Goal: Information Seeking & Learning: Learn about a topic

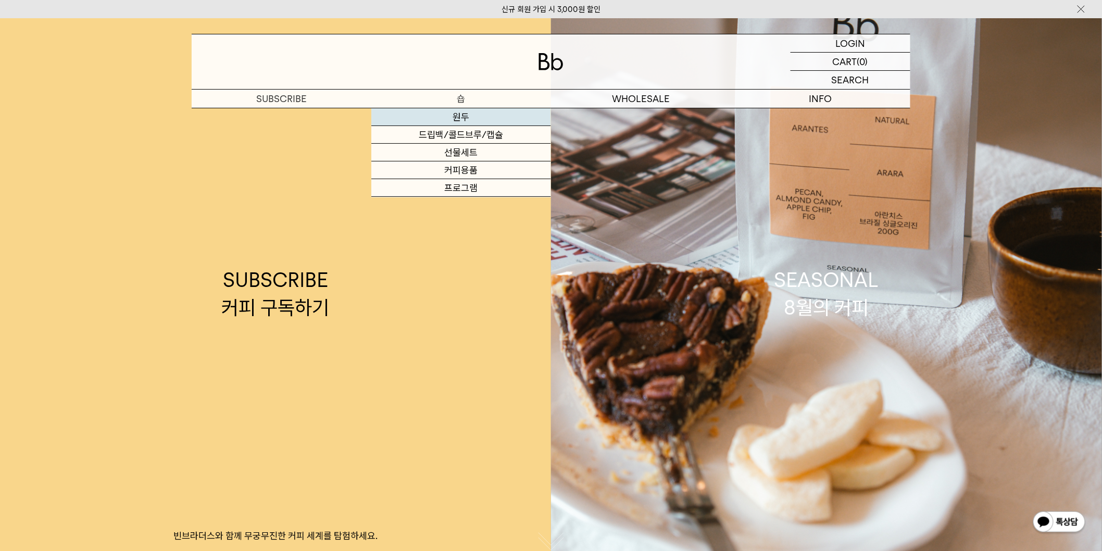
click at [462, 117] on link "원두" at bounding box center [461, 117] width 180 height 18
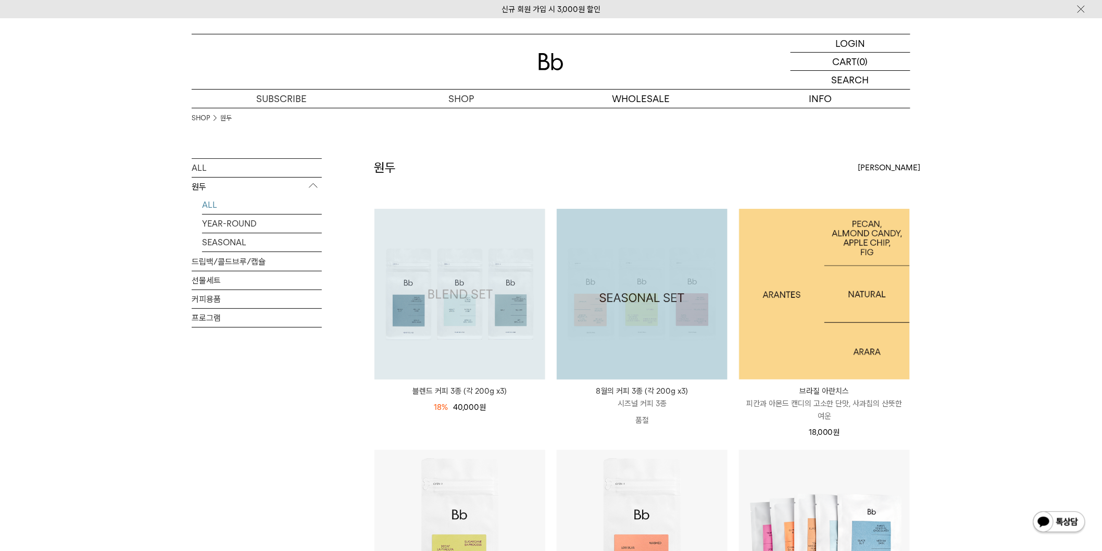
click at [514, 304] on img at bounding box center [459, 294] width 171 height 171
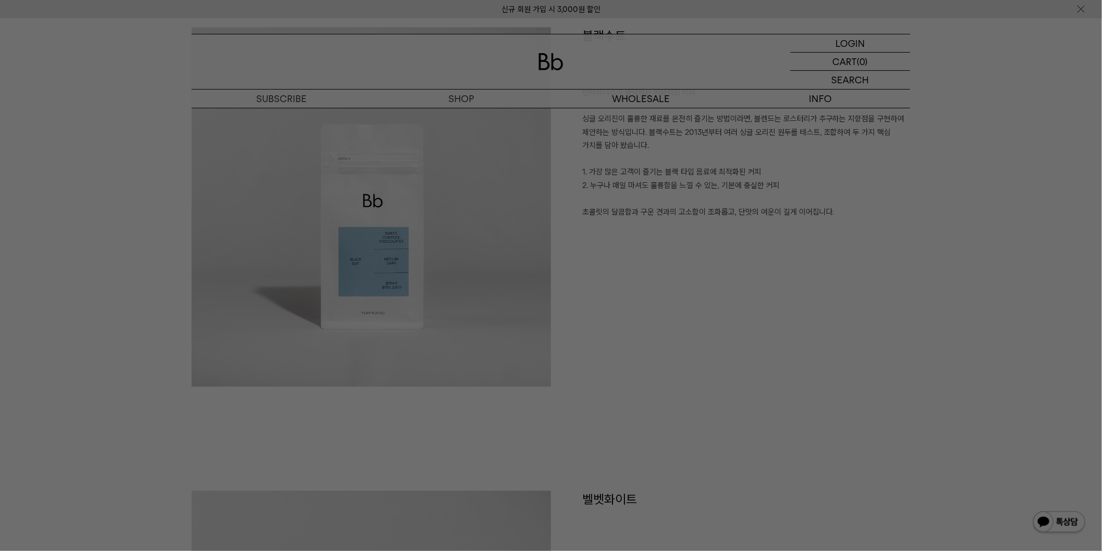
scroll to position [1041, 0]
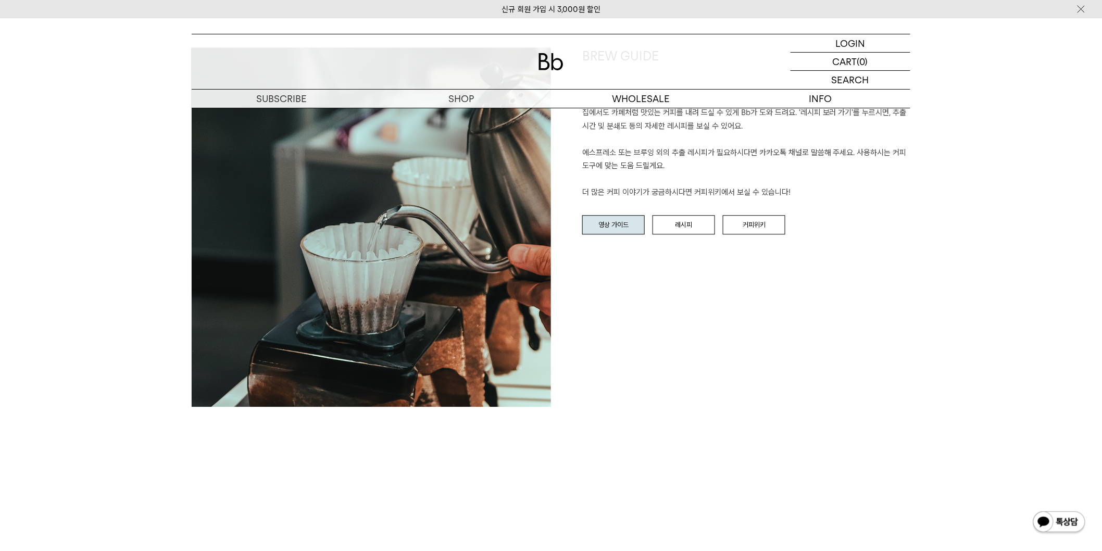
scroll to position [2603, 0]
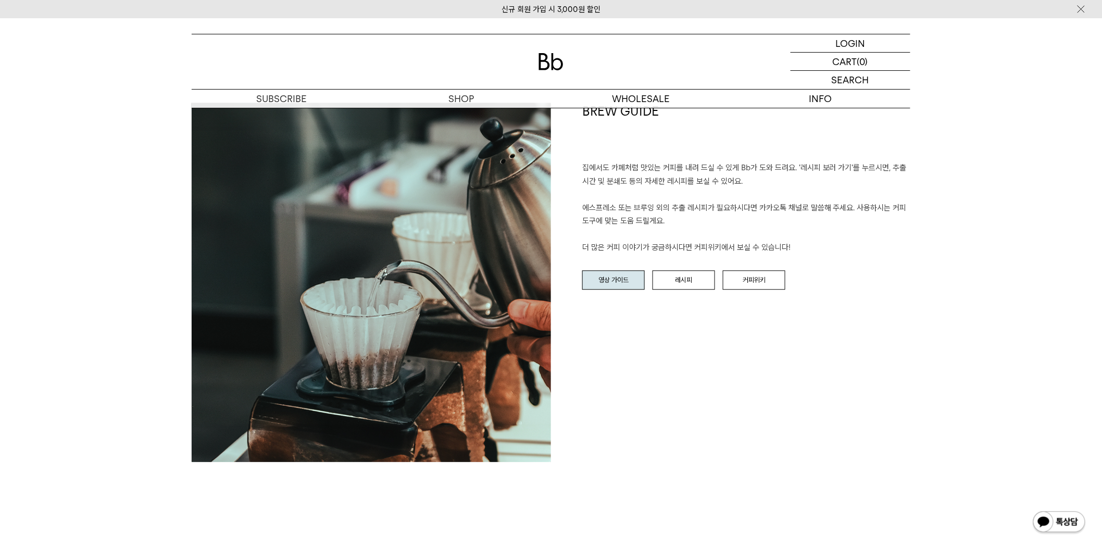
click at [592, 282] on link "영상 가이드" at bounding box center [613, 280] width 62 height 20
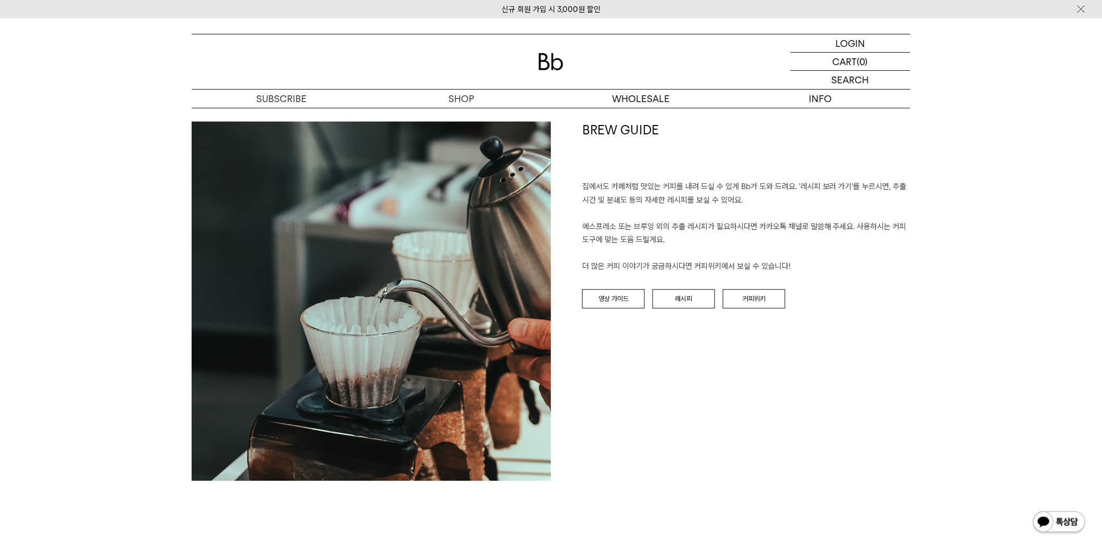
scroll to position [2603, 0]
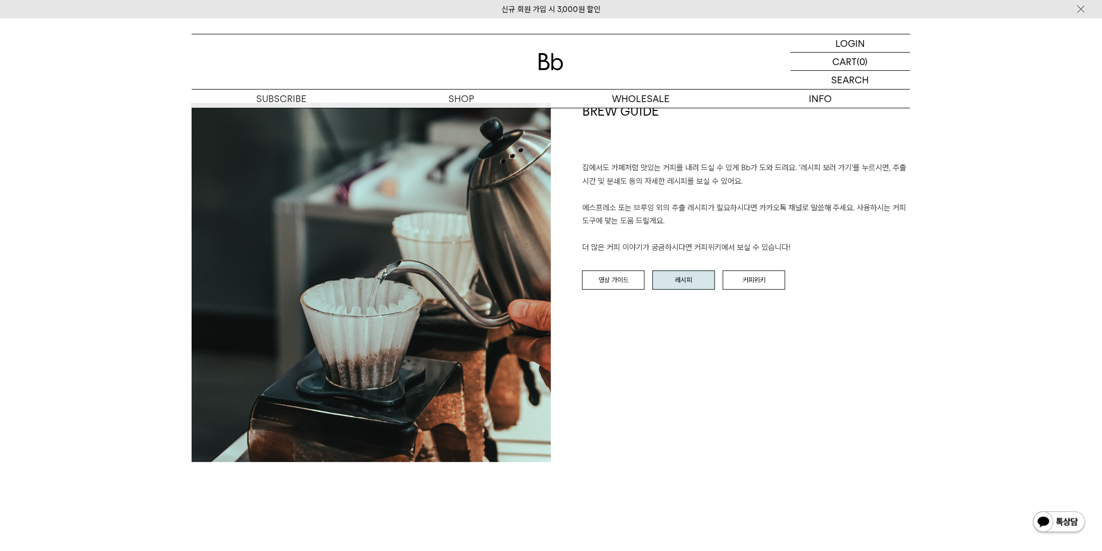
click at [696, 284] on link "레시피" at bounding box center [683, 280] width 62 height 20
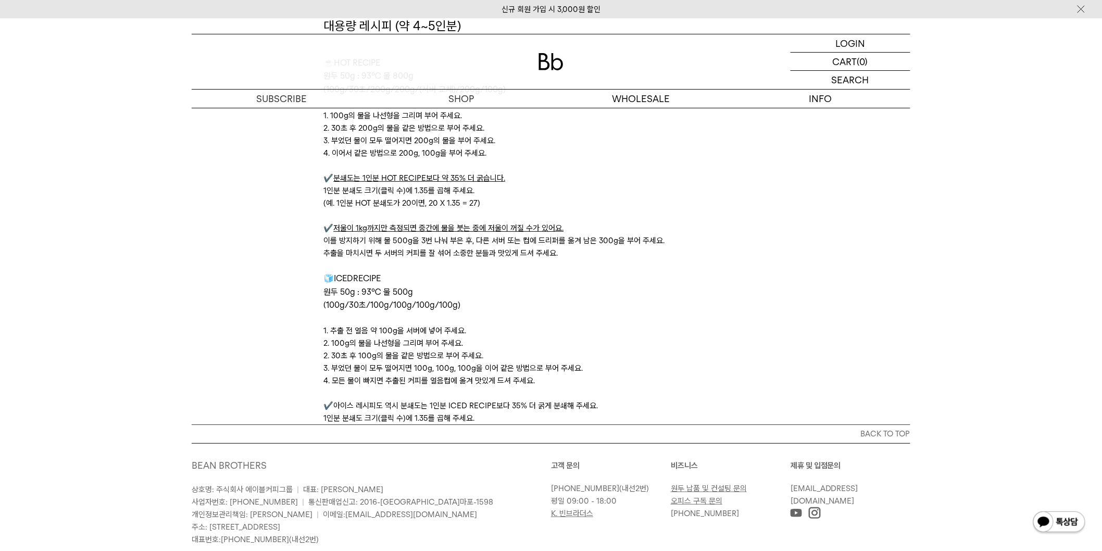
scroll to position [3414, 0]
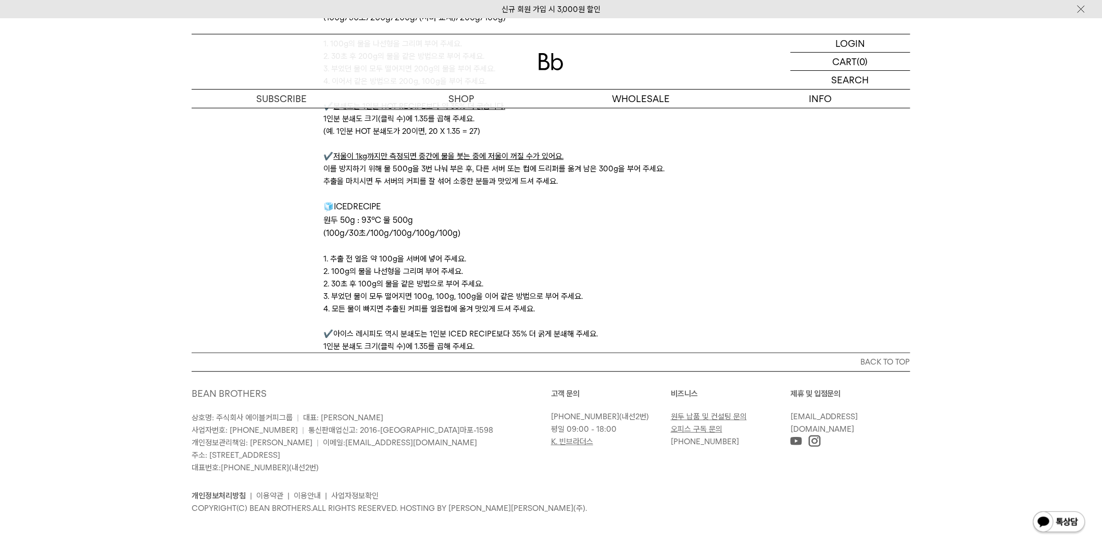
click at [215, 498] on link "개인정보처리방침" at bounding box center [219, 495] width 54 height 9
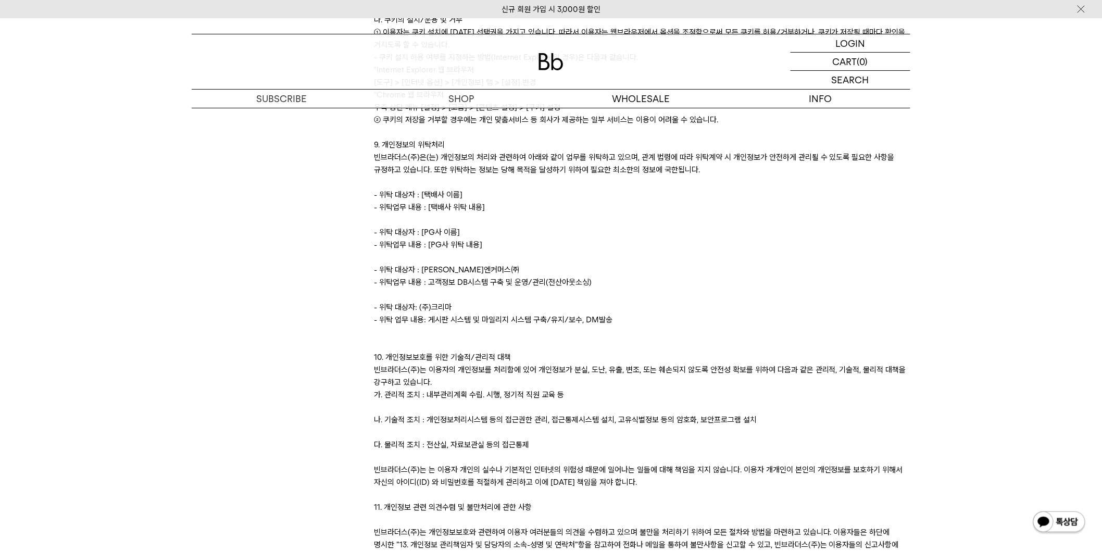
scroll to position [1678, 0]
